Goal: Task Accomplishment & Management: Use online tool/utility

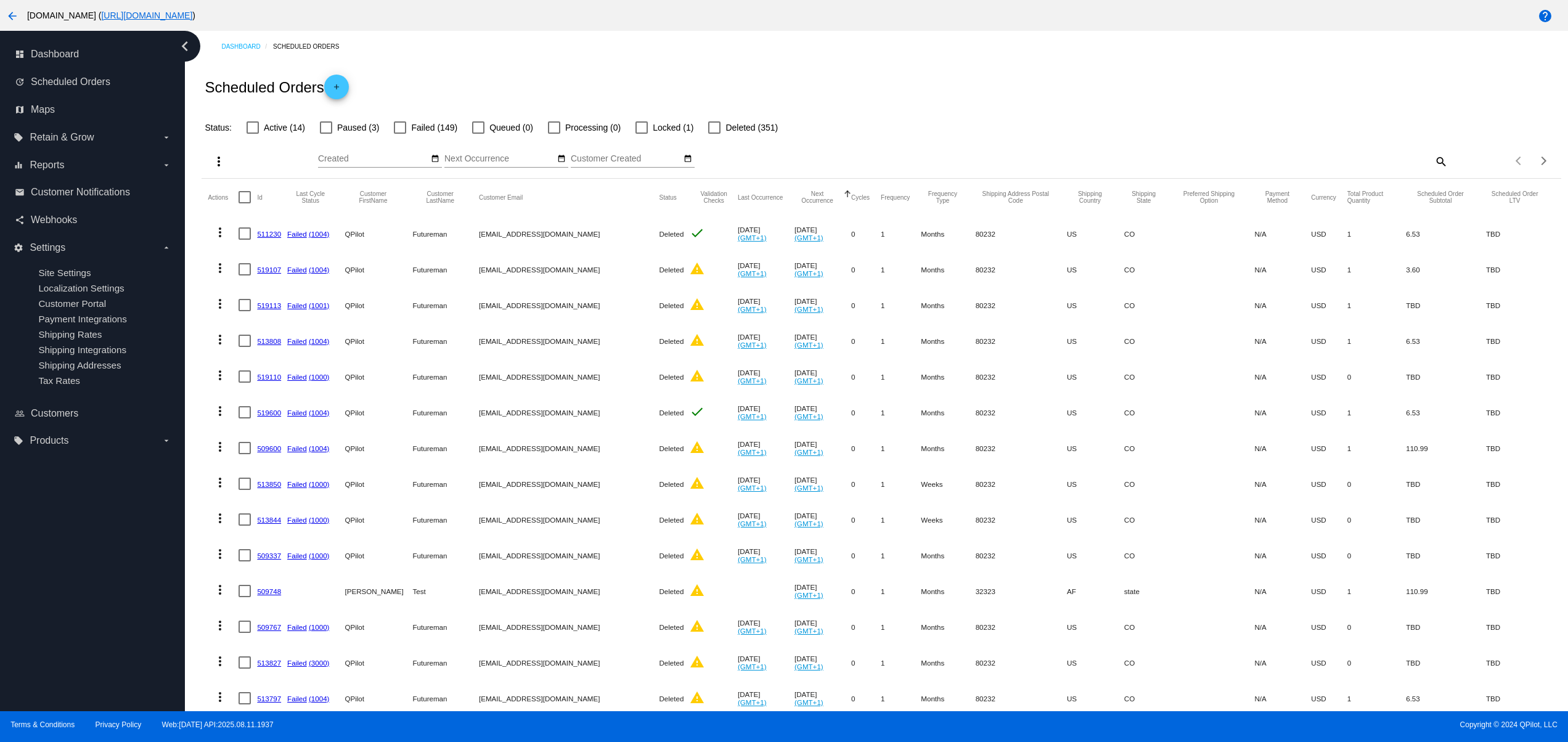
click at [1017, 79] on div "Scheduled Orders add" at bounding box center [881, 87] width 1359 height 50
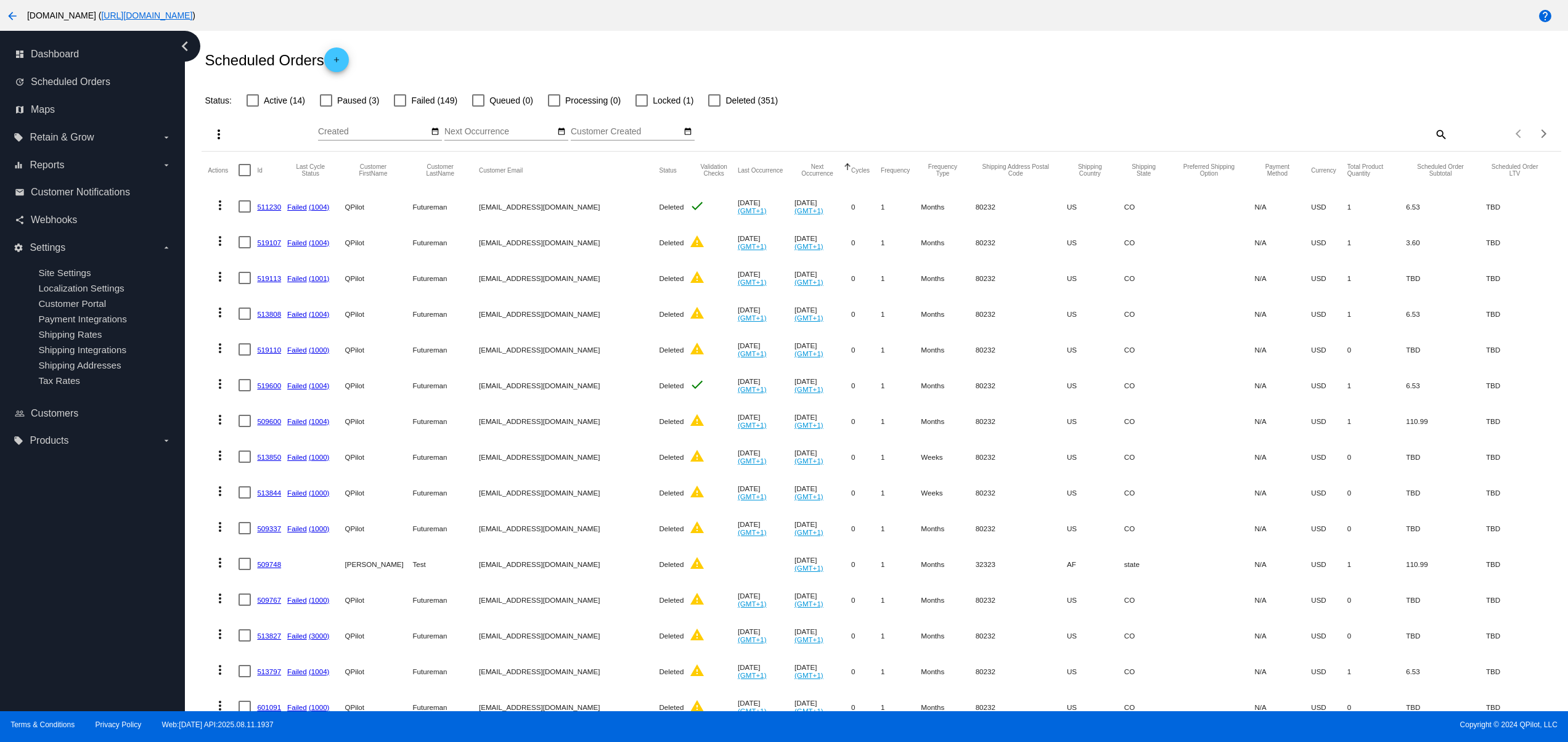
click at [995, 71] on div "Scheduled Orders add" at bounding box center [881, 60] width 1359 height 50
drag, startPoint x: 900, startPoint y: 71, endPoint x: 856, endPoint y: 74, distance: 44.1
click at [898, 71] on div "Scheduled Orders add" at bounding box center [881, 60] width 1359 height 50
click at [856, 74] on div "Scheduled Orders add" at bounding box center [881, 60] width 1359 height 50
drag, startPoint x: 913, startPoint y: 68, endPoint x: 955, endPoint y: 68, distance: 42.0
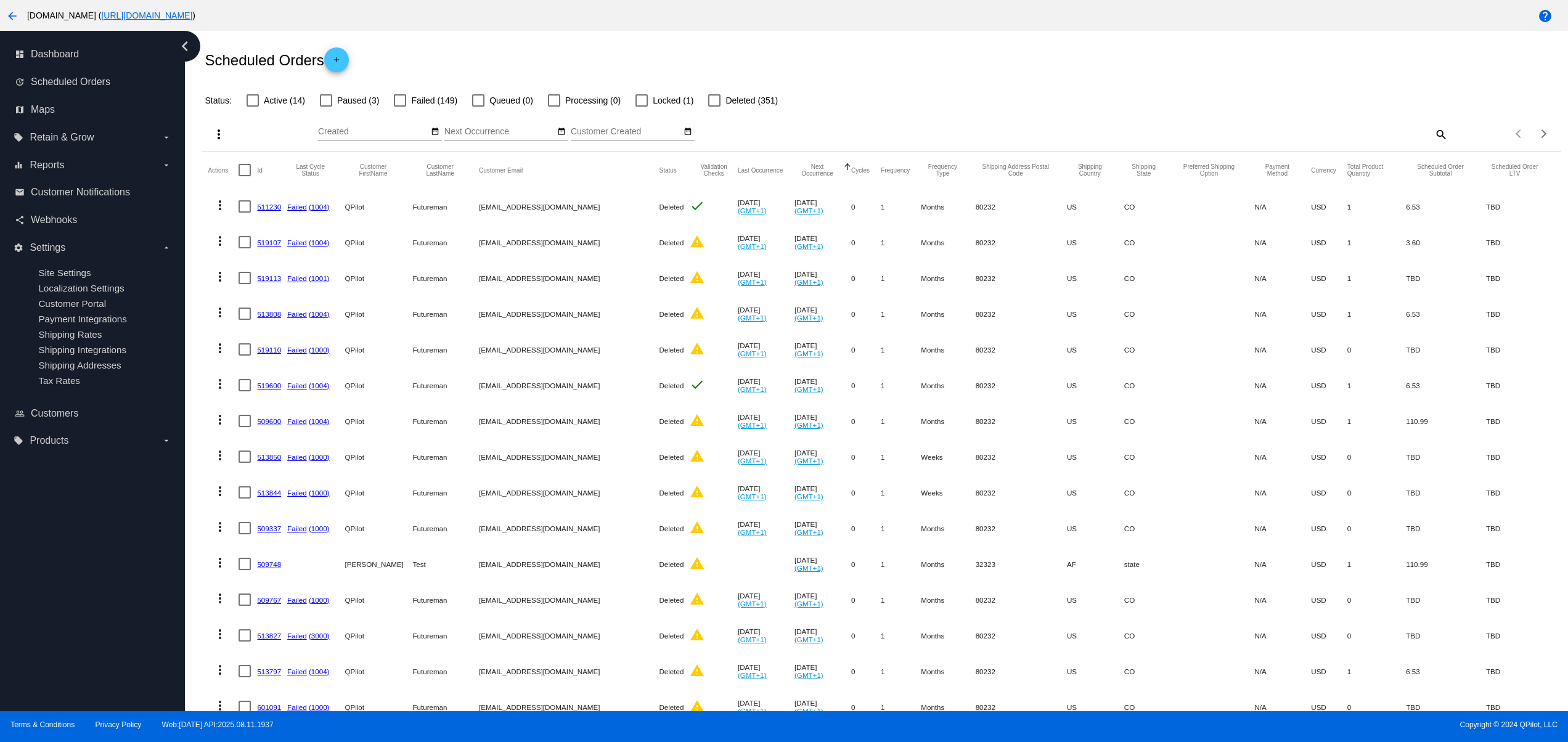
click at [915, 68] on div "Scheduled Orders add" at bounding box center [881, 60] width 1359 height 50
drag, startPoint x: 955, startPoint y: 68, endPoint x: 975, endPoint y: 71, distance: 20.2
click at [958, 68] on div "Scheduled Orders add" at bounding box center [881, 60] width 1359 height 50
click at [985, 71] on div "Scheduled Orders add" at bounding box center [881, 60] width 1359 height 50
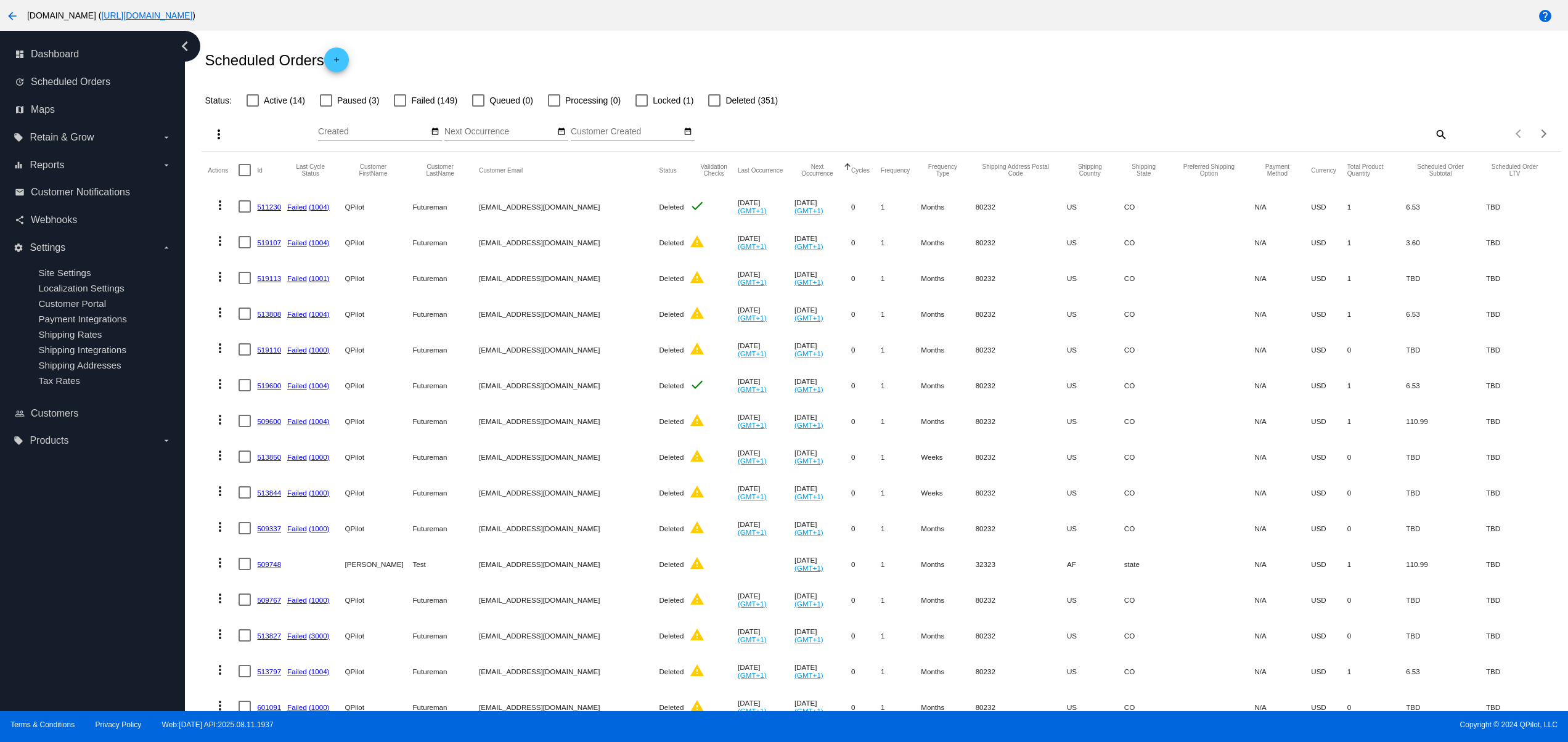
click at [1060, 90] on div "Status: Active (14) Paused (3) Failed (149) Queued (0) Processing (0) Locked (1…" at bounding box center [881, 96] width 1359 height 23
click at [1135, 85] on div "Status: Active (14) Paused (3) Failed (149) Queued (0) Processing (0) Locked (1…" at bounding box center [881, 96] width 1359 height 23
click at [1170, 79] on div "Scheduled Orders add" at bounding box center [881, 60] width 1359 height 50
click at [1107, 78] on div "Scheduled Orders add" at bounding box center [881, 60] width 1359 height 50
drag, startPoint x: 1011, startPoint y: 86, endPoint x: 940, endPoint y: 89, distance: 71.1
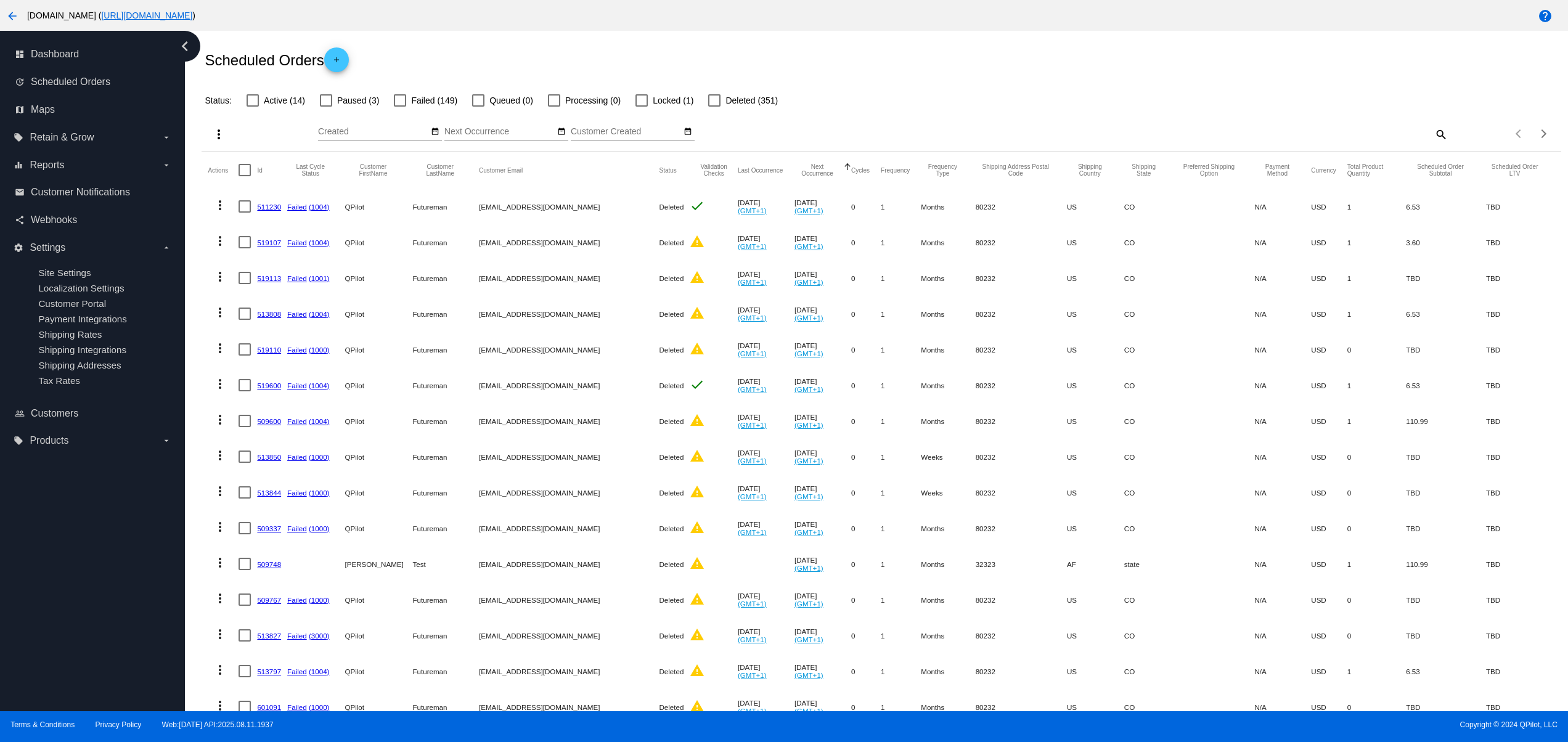
click at [1010, 86] on div "Status: Active (14) Paused (3) Failed (149) Queued (0) Processing (0) Locked (1…" at bounding box center [881, 96] width 1359 height 23
click at [930, 90] on div "Status: Active (14) Paused (3) Failed (149) Queued (0) Processing (0) Locked (1…" at bounding box center [881, 96] width 1359 height 23
click at [832, 90] on div "Status: Active (14) Paused (3) Failed (149) Queued (0) Processing (0) Locked (1…" at bounding box center [881, 96] width 1359 height 23
click at [876, 85] on div "Status: Active (14) Paused (3) Failed (149) Queued (0) Processing (0) Locked (1…" at bounding box center [881, 96] width 1359 height 23
click at [910, 82] on div "Scheduled Orders add" at bounding box center [881, 60] width 1359 height 50
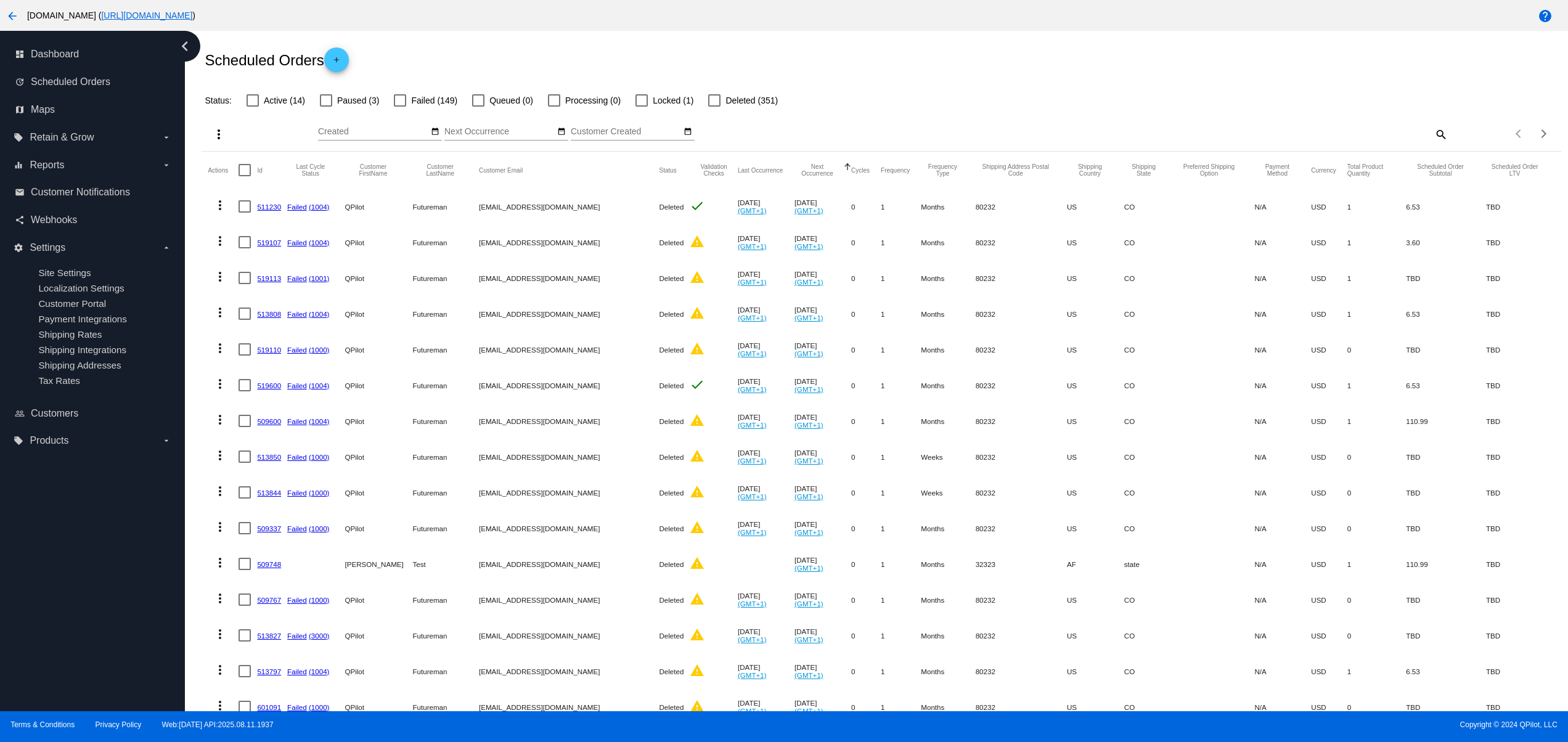
click at [951, 74] on div "Scheduled Orders add" at bounding box center [881, 60] width 1359 height 50
click at [1099, 66] on div "Scheduled Orders add" at bounding box center [881, 60] width 1359 height 50
drag, startPoint x: 1176, startPoint y: 60, endPoint x: 1203, endPoint y: 60, distance: 27.0
click at [1177, 60] on div "Scheduled Orders add" at bounding box center [881, 60] width 1359 height 50
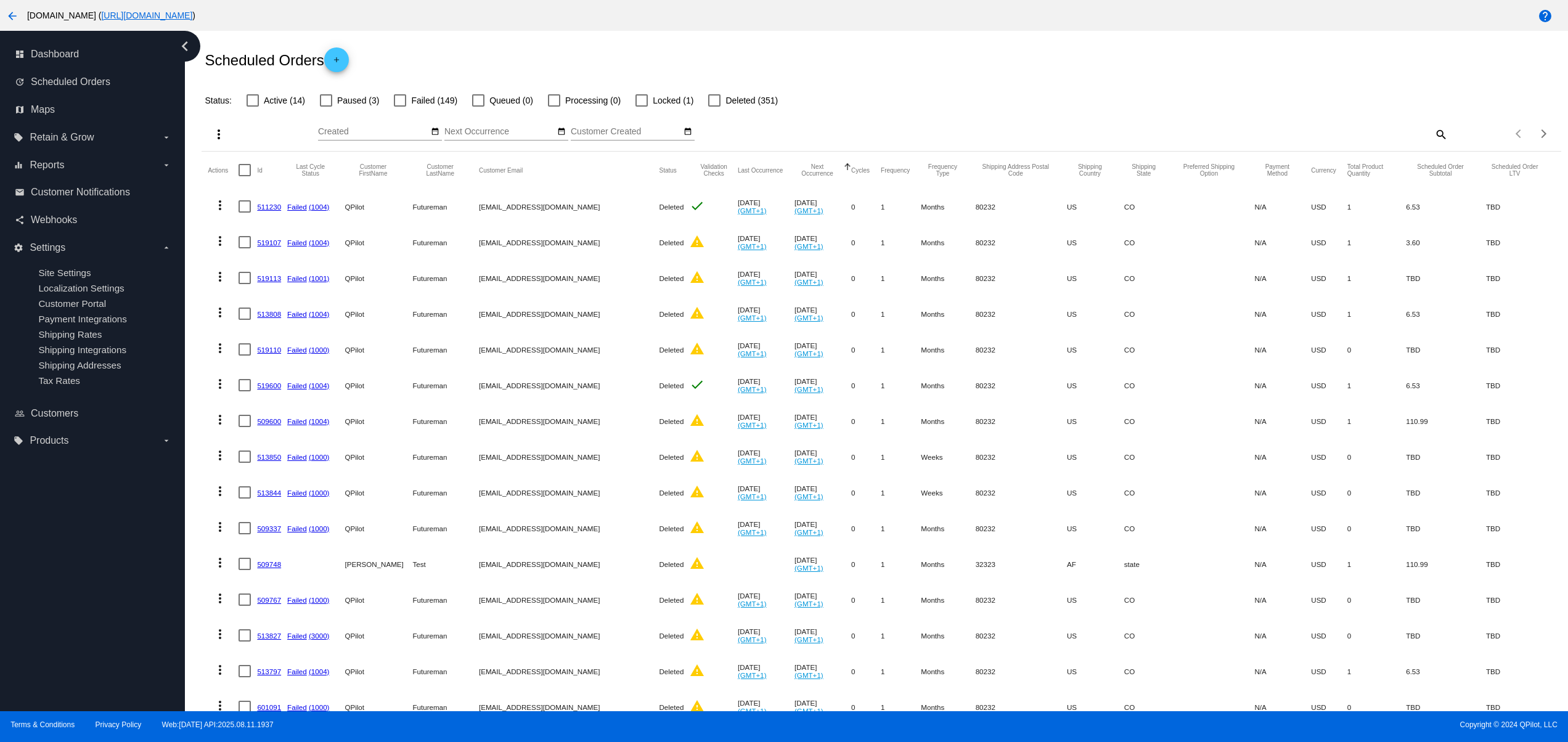
click at [1019, 85] on div "Status: Active (14) Paused (3) Failed (149) Queued (0) Processing (0) Locked (1…" at bounding box center [881, 96] width 1359 height 23
drag, startPoint x: 962, startPoint y: 77, endPoint x: 945, endPoint y: 77, distance: 17.0
click at [957, 77] on div "Scheduled Orders add" at bounding box center [881, 60] width 1359 height 50
click at [873, 71] on div "Scheduled Orders add" at bounding box center [881, 60] width 1359 height 50
click at [937, 64] on div "Scheduled Orders add" at bounding box center [881, 60] width 1359 height 50
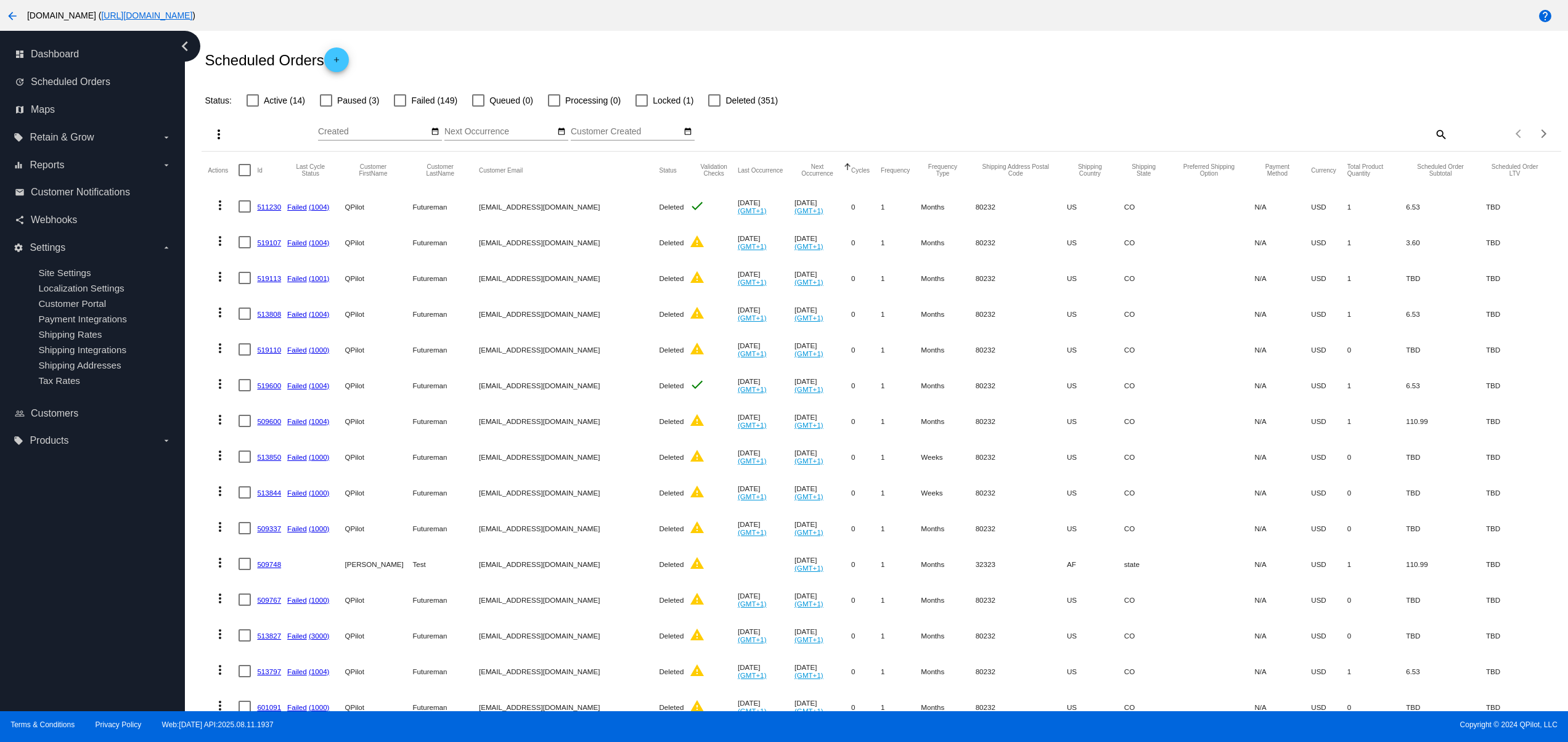
drag, startPoint x: 974, startPoint y: 64, endPoint x: 1031, endPoint y: 66, distance: 57.0
click at [978, 64] on div "Scheduled Orders add" at bounding box center [881, 60] width 1359 height 50
drag, startPoint x: 1031, startPoint y: 66, endPoint x: 1039, endPoint y: 66, distance: 8.0
click at [1033, 66] on div "Scheduled Orders add" at bounding box center [881, 60] width 1359 height 50
click at [1070, 66] on div "Scheduled Orders add" at bounding box center [881, 60] width 1359 height 50
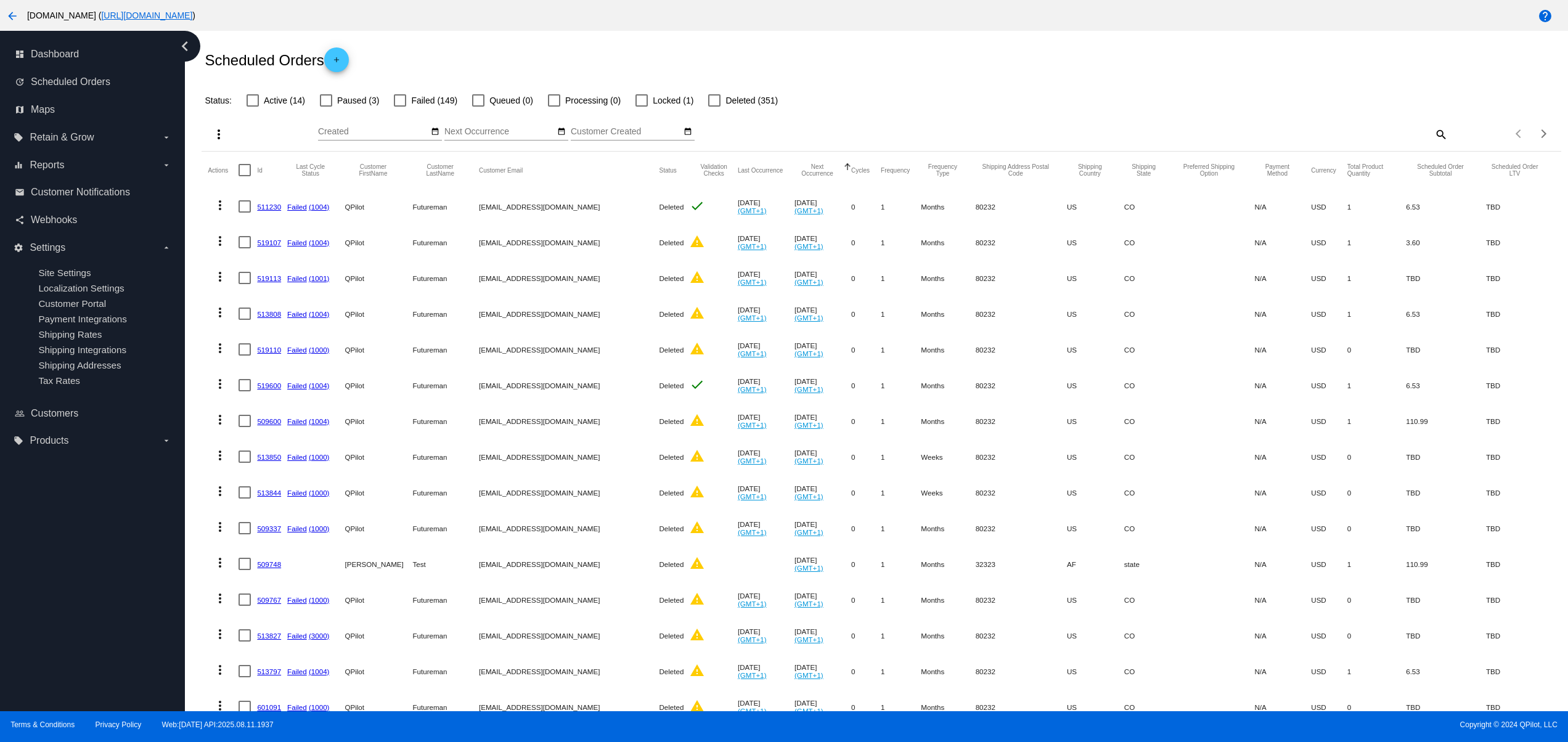
click at [1097, 69] on div "Scheduled Orders add" at bounding box center [881, 60] width 1359 height 50
click at [1221, 68] on div "Scheduled Orders add" at bounding box center [881, 60] width 1359 height 50
drag, startPoint x: 1152, startPoint y: 86, endPoint x: 1054, endPoint y: 78, distance: 98.3
click at [1142, 86] on div "Status: Active (14) Paused (3) Failed (149) Queued (0) Processing (0) Locked (1…" at bounding box center [881, 96] width 1359 height 23
click at [1037, 78] on div "Scheduled Orders add" at bounding box center [881, 60] width 1359 height 50
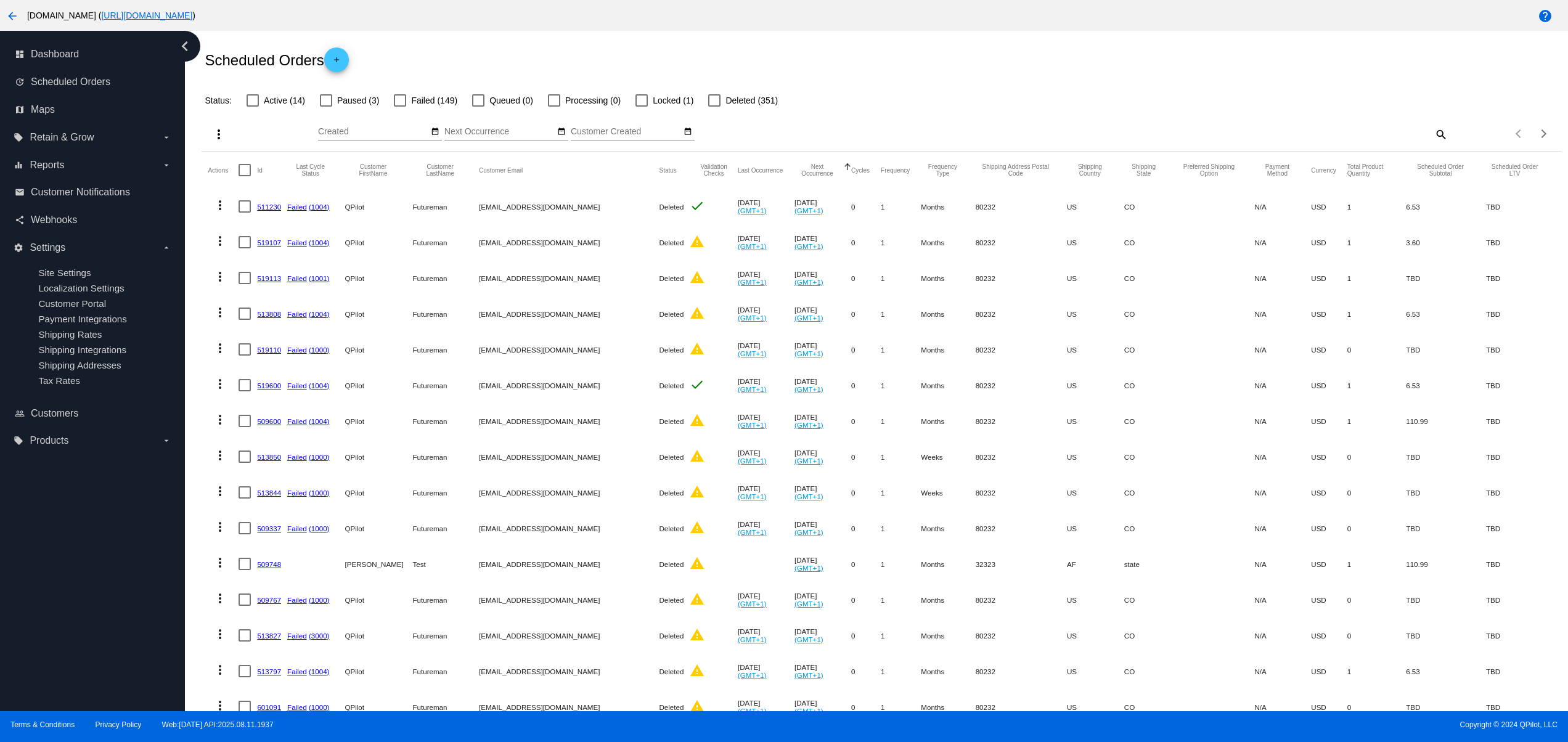
click at [959, 66] on div "Scheduled Orders add" at bounding box center [881, 60] width 1359 height 50
click at [908, 63] on div "Scheduled Orders add" at bounding box center [881, 60] width 1359 height 50
click at [994, 70] on div "Scheduled Orders add" at bounding box center [881, 60] width 1359 height 50
drag, startPoint x: 1031, startPoint y: 70, endPoint x: 1040, endPoint y: 70, distance: 9.0
click at [1033, 70] on div "Scheduled Orders add" at bounding box center [881, 60] width 1359 height 50
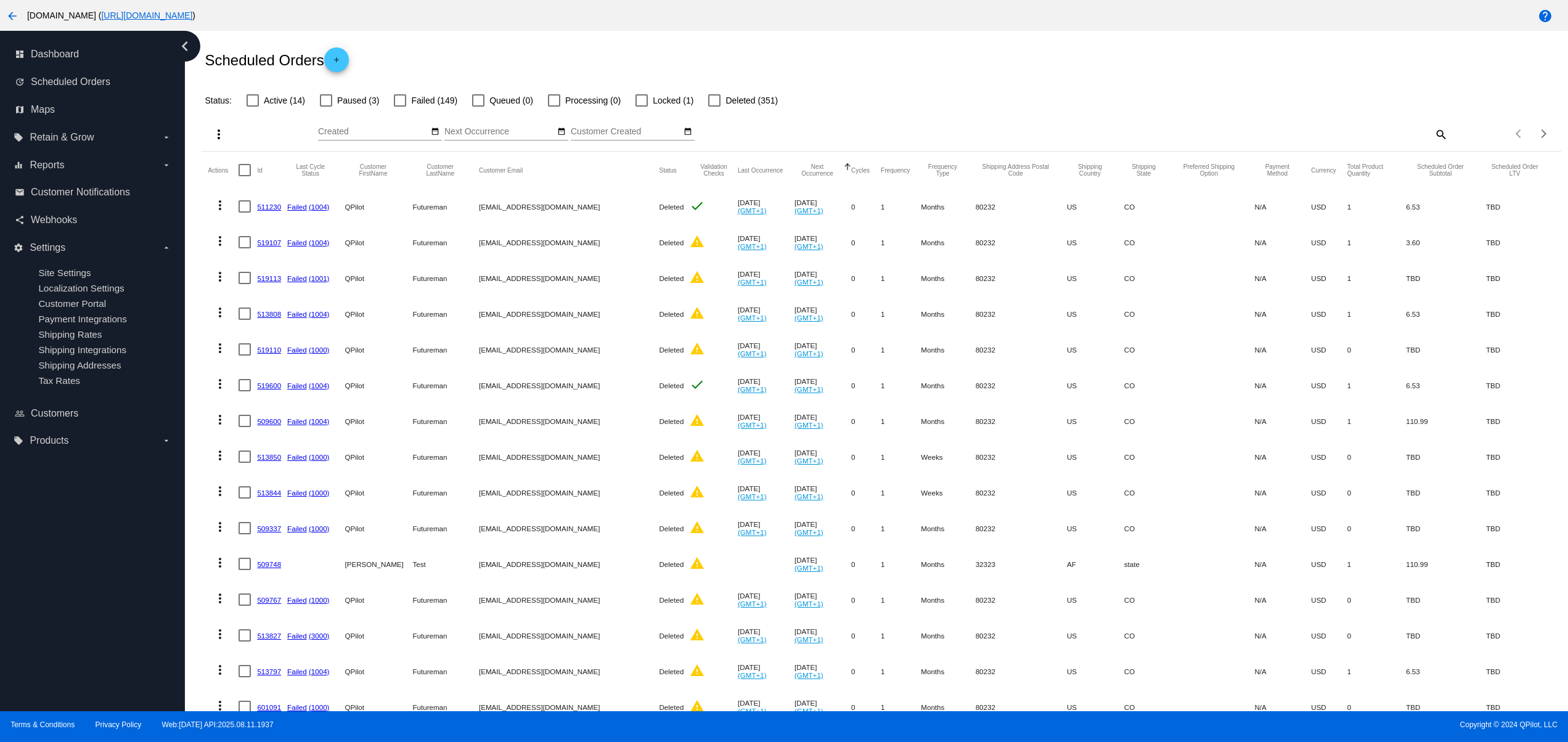
click at [1069, 70] on div "Scheduled Orders add" at bounding box center [881, 60] width 1359 height 50
click at [1088, 70] on div "Scheduled Orders add" at bounding box center [881, 60] width 1359 height 50
click at [1099, 70] on div "Scheduled Orders add" at bounding box center [881, 60] width 1359 height 50
drag, startPoint x: 1034, startPoint y: 69, endPoint x: 983, endPoint y: 69, distance: 51.0
click at [1022, 69] on div "Scheduled Orders add" at bounding box center [881, 60] width 1359 height 50
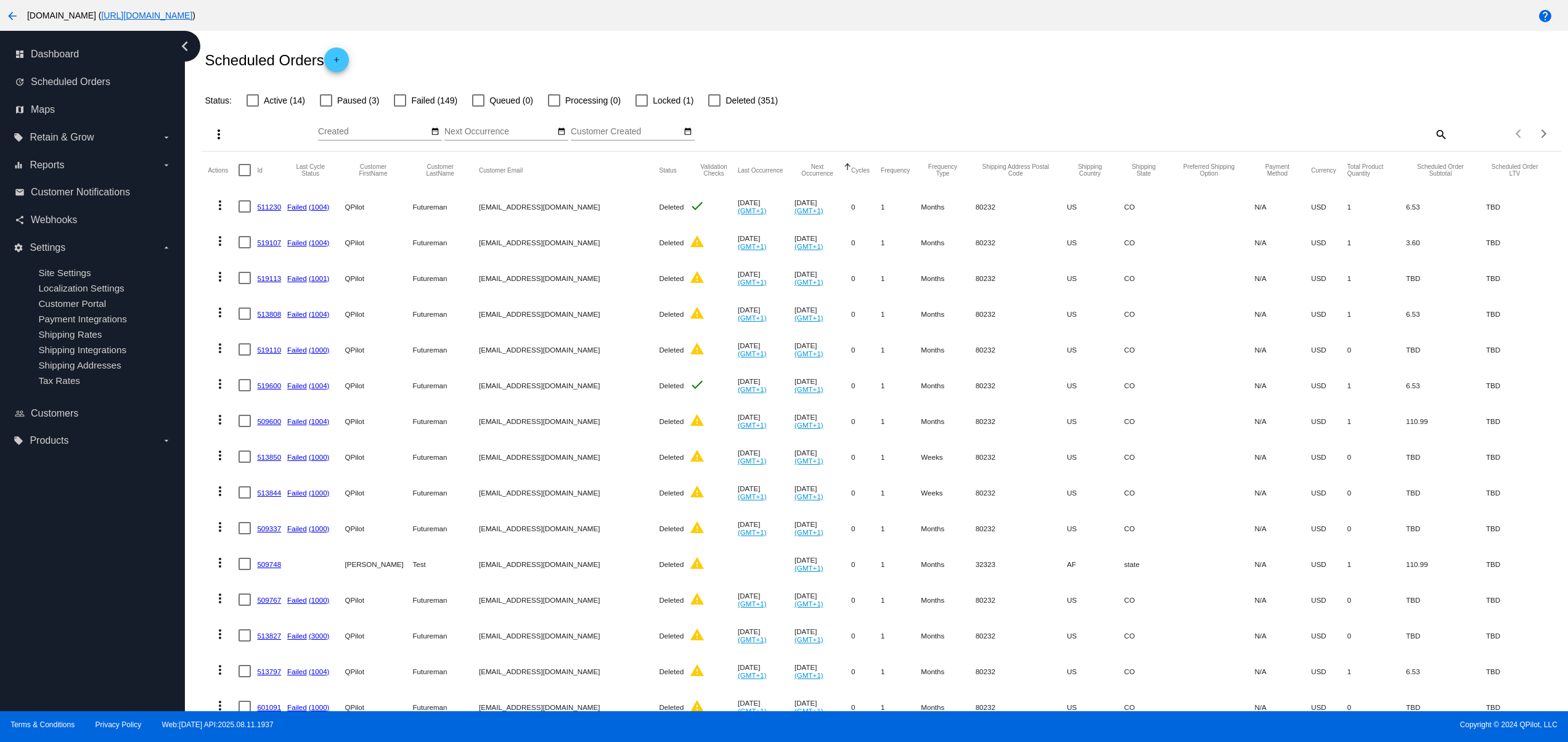
click at [931, 74] on div "Scheduled Orders add" at bounding box center [881, 60] width 1359 height 50
click at [933, 74] on div "Scheduled Orders add" at bounding box center [881, 60] width 1359 height 50
click at [1034, 74] on div "Scheduled Orders add" at bounding box center [881, 60] width 1359 height 50
click at [1066, 71] on div "Scheduled Orders add" at bounding box center [881, 60] width 1359 height 50
